Goal: Transaction & Acquisition: Book appointment/travel/reservation

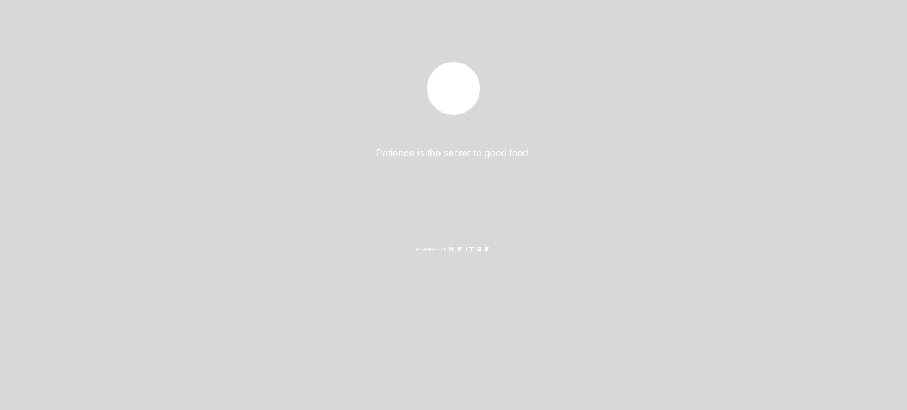
select select "es"
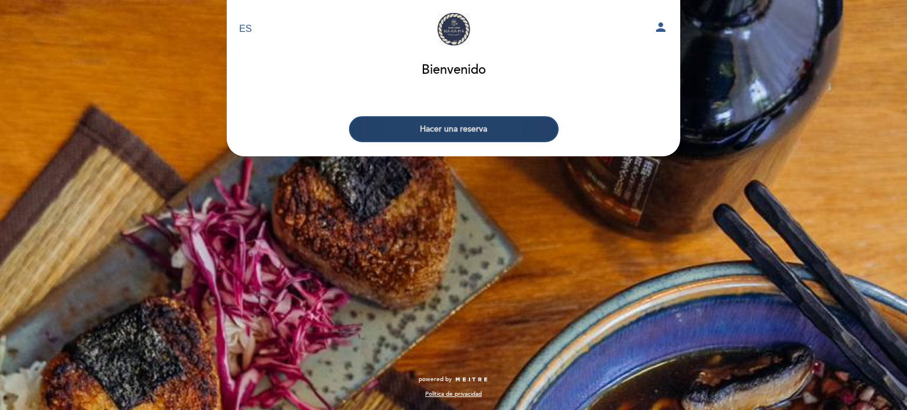
click at [463, 125] on button "Hacer una reserva" at bounding box center [454, 129] width 210 height 26
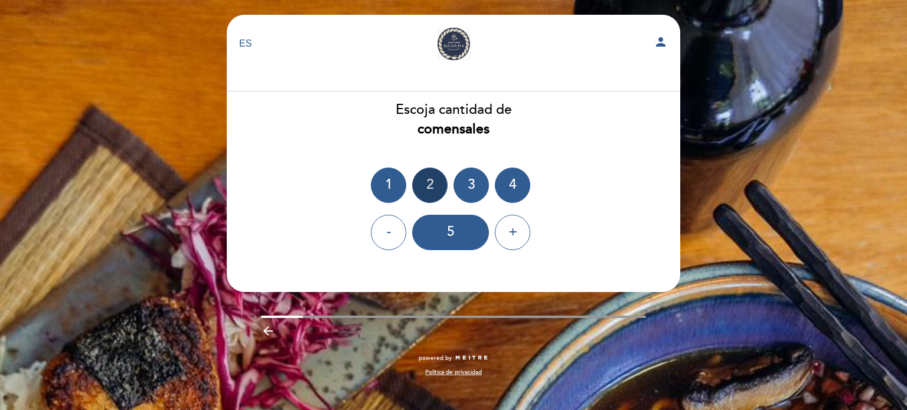
click at [435, 180] on div "2" at bounding box center [429, 185] width 35 height 35
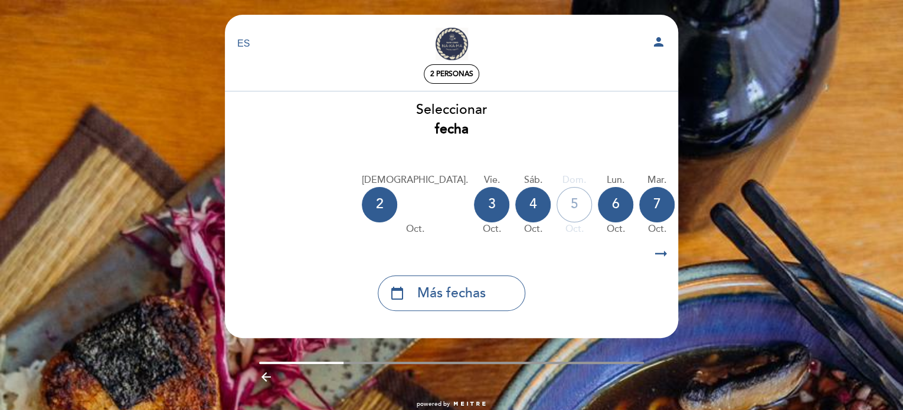
click at [659, 253] on icon "arrow_right_alt" at bounding box center [661, 253] width 18 height 25
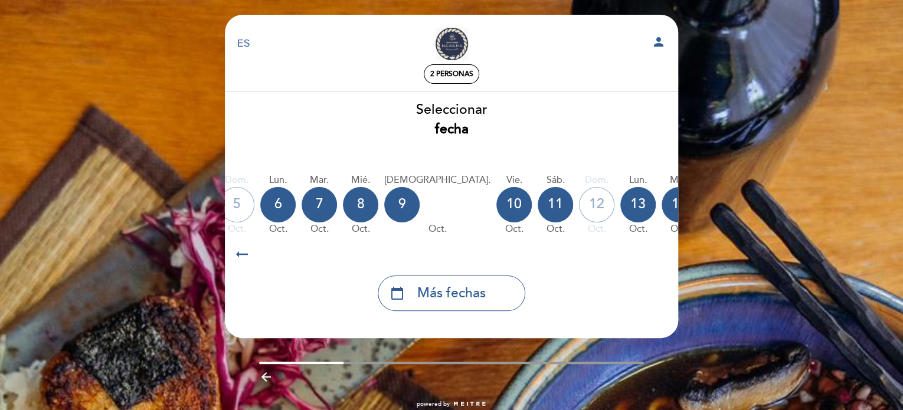
scroll to position [0, 344]
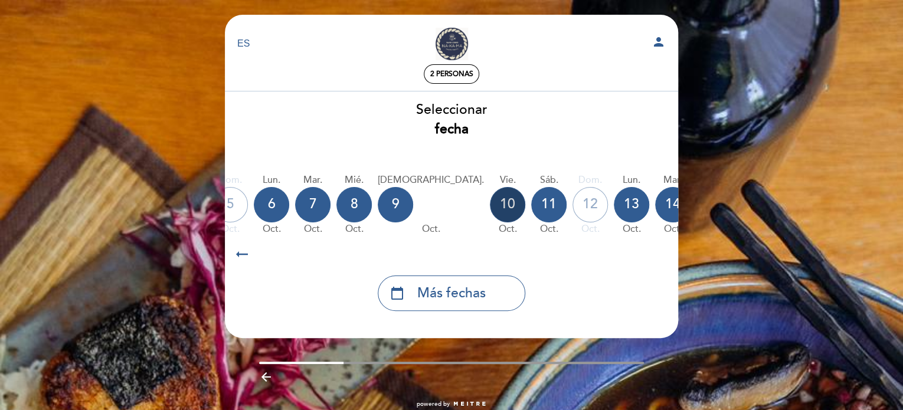
click at [490, 207] on div "10" at bounding box center [507, 204] width 35 height 35
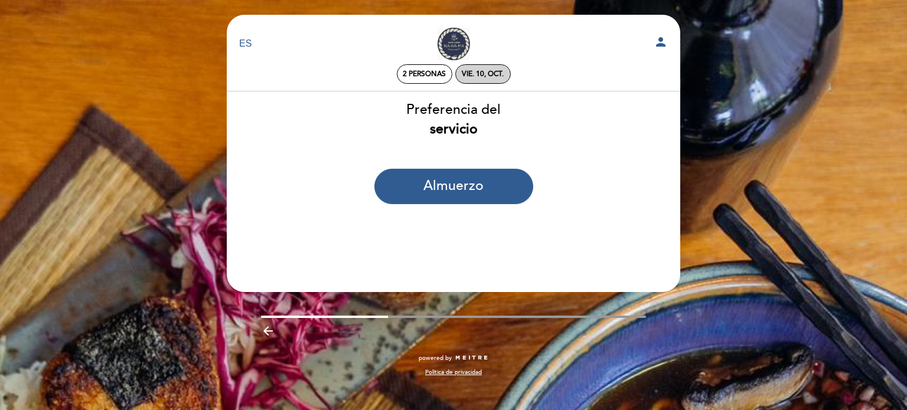
click at [474, 78] on div "vie. 10, oct." at bounding box center [483, 74] width 42 height 9
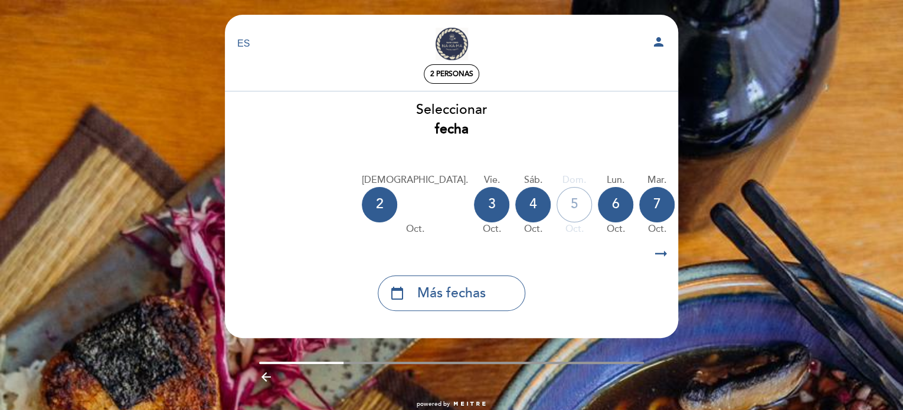
click at [660, 252] on icon "arrow_right_alt" at bounding box center [661, 253] width 18 height 25
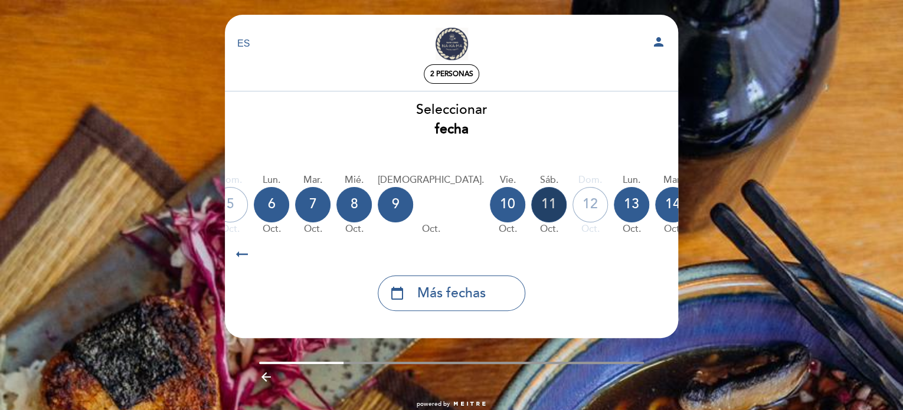
click at [531, 207] on div "11" at bounding box center [548, 204] width 35 height 35
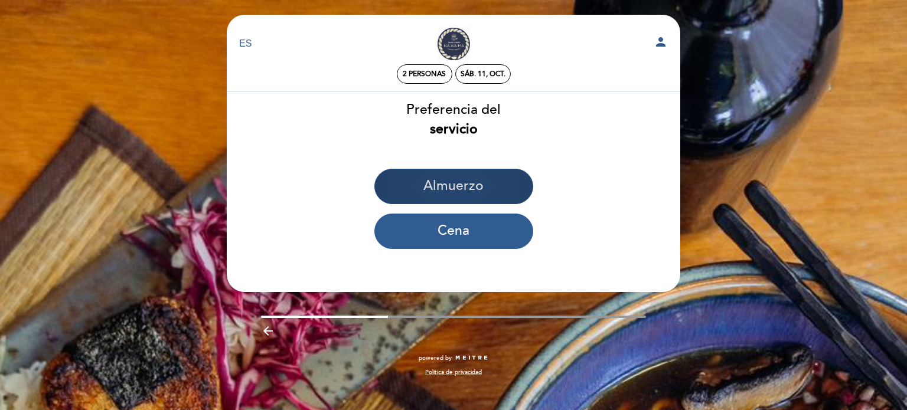
click at [438, 185] on button "Almuerzo" at bounding box center [453, 186] width 159 height 35
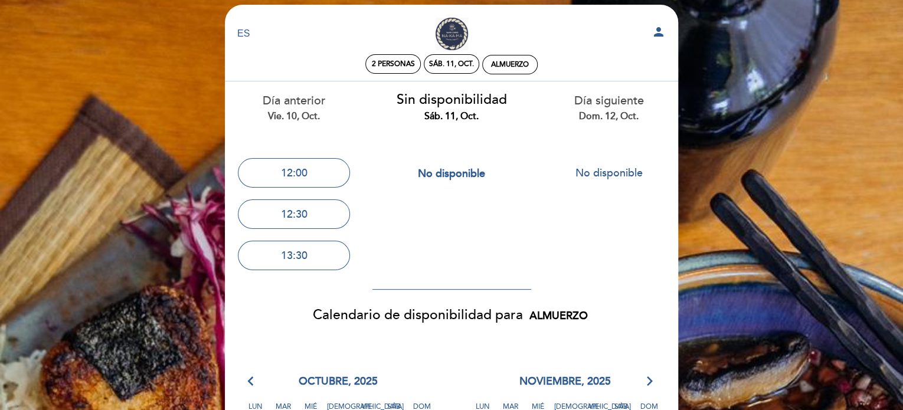
scroll to position [0, 0]
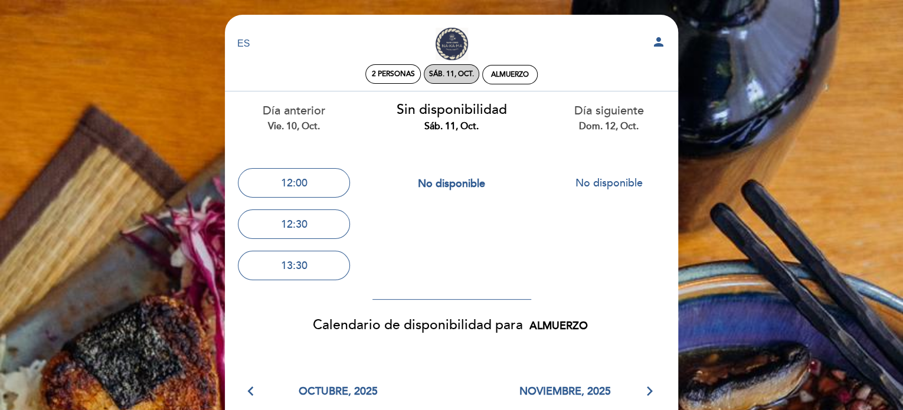
click at [442, 71] on div "sáb. 11, oct." at bounding box center [451, 74] width 45 height 9
select select "? undefined:undefined ?"
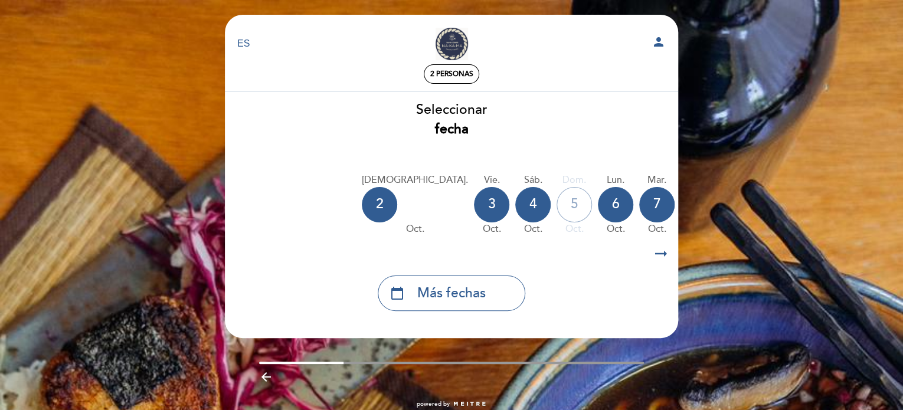
click at [655, 259] on icon "arrow_right_alt" at bounding box center [661, 253] width 18 height 25
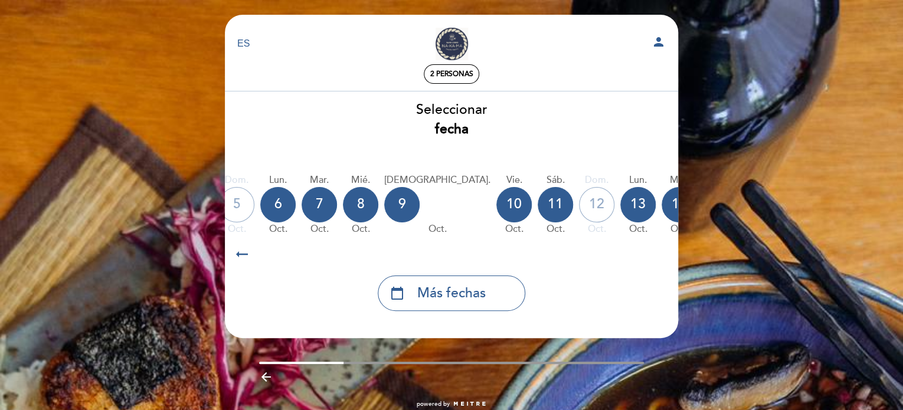
scroll to position [0, 344]
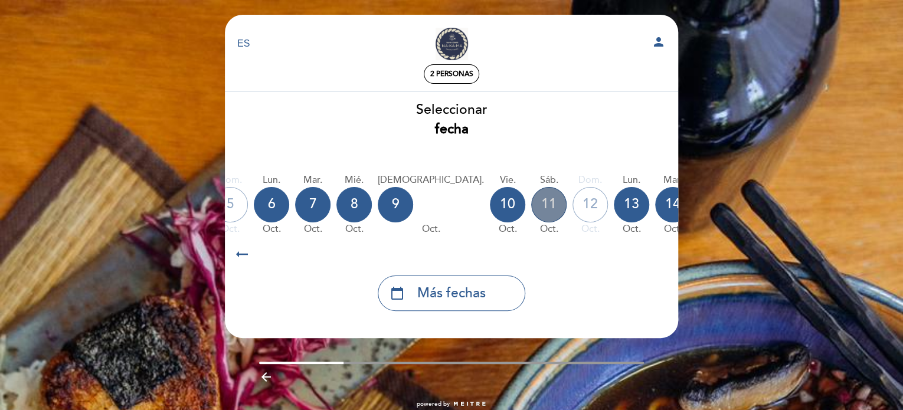
click at [531, 200] on div "11" at bounding box center [548, 204] width 35 height 35
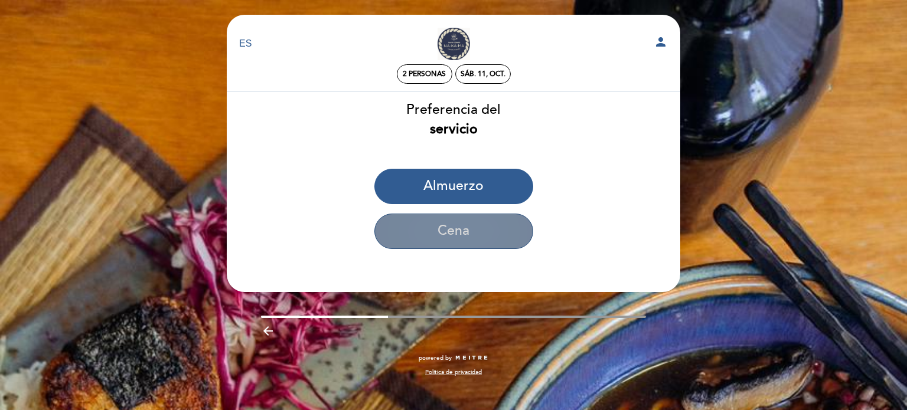
click at [454, 226] on button "Cena" at bounding box center [453, 231] width 159 height 35
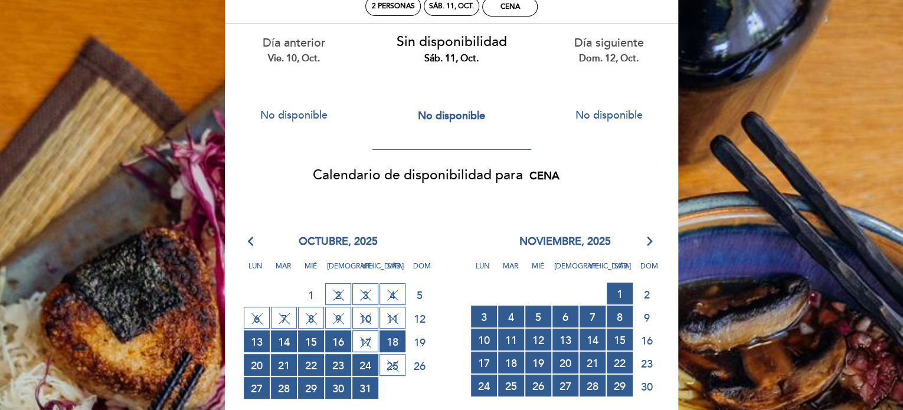
scroll to position [71, 0]
